Goal: Task Accomplishment & Management: Use online tool/utility

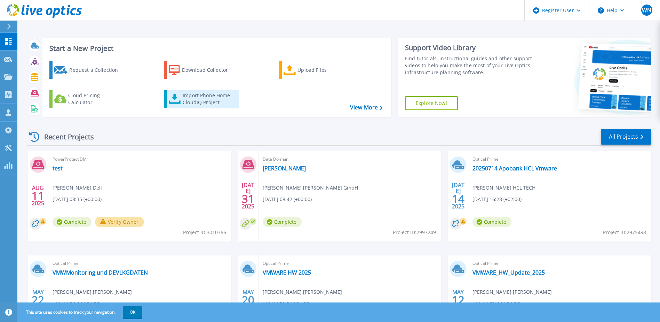
click at [191, 98] on div "Import Phone Home CloudIQ Project" at bounding box center [210, 99] width 54 height 14
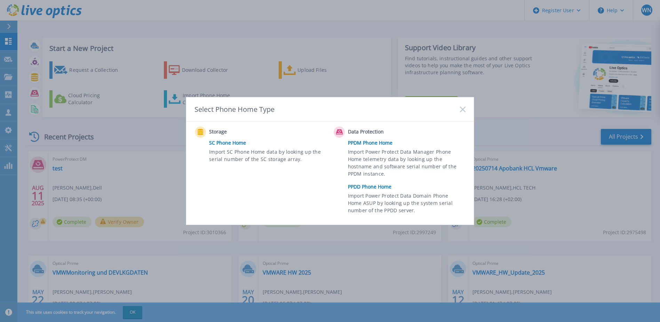
click at [461, 109] on div "Select Phone Home Type" at bounding box center [330, 109] width 288 height 24
click at [463, 108] on icon at bounding box center [463, 110] width 6 height 6
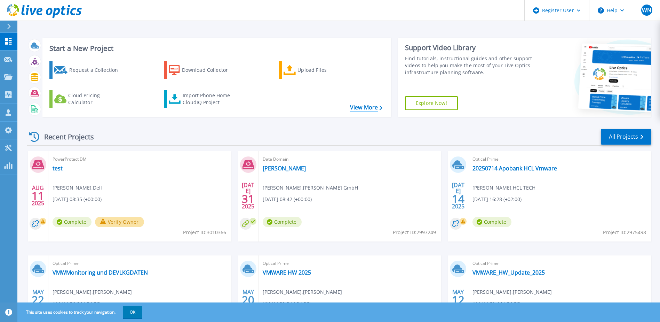
click at [356, 107] on link "View More" at bounding box center [366, 107] width 32 height 7
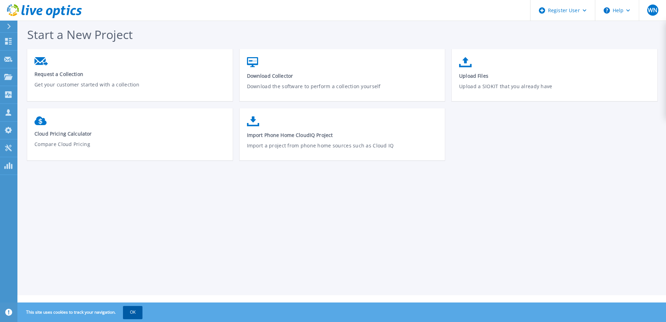
click at [137, 315] on button "OK" at bounding box center [132, 312] width 19 height 13
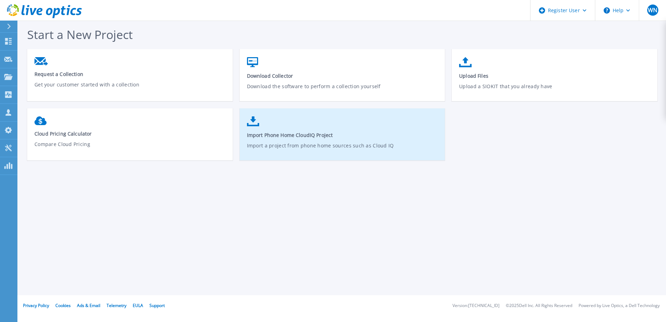
click at [277, 133] on span "Import Phone Home CloudIQ Project" at bounding box center [342, 135] width 191 height 7
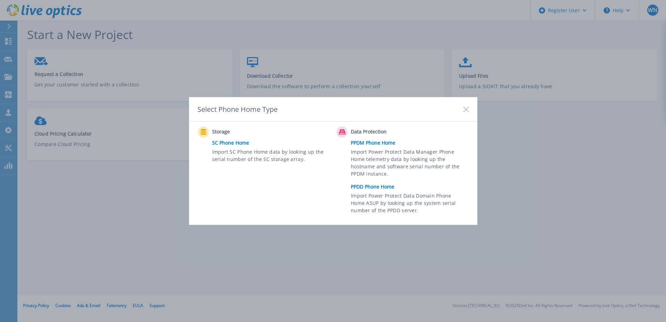
click at [471, 113] on div "Select Phone Home Type" at bounding box center [333, 109] width 288 height 24
click at [466, 108] on rect at bounding box center [466, 109] width 6 height 6
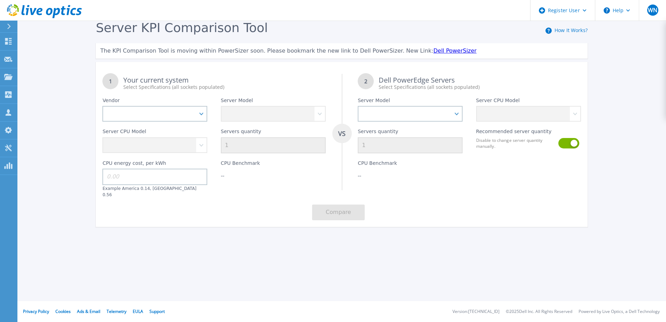
click at [433, 50] on link "Dell PowerSizer" at bounding box center [454, 50] width 43 height 7
